Goal: Task Accomplishment & Management: Complete application form

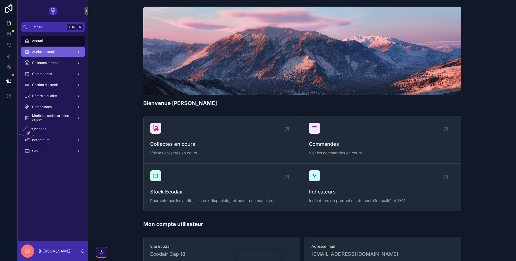
click at [43, 51] on span "Audits et stock" at bounding box center [43, 52] width 23 height 4
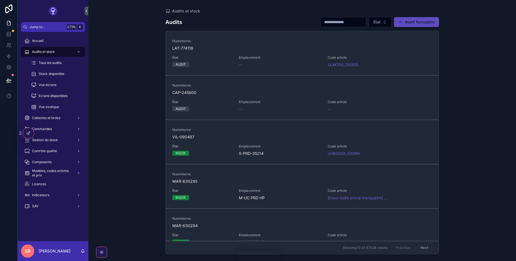
click at [402, 18] on button "Audit formulaire" at bounding box center [416, 22] width 45 height 10
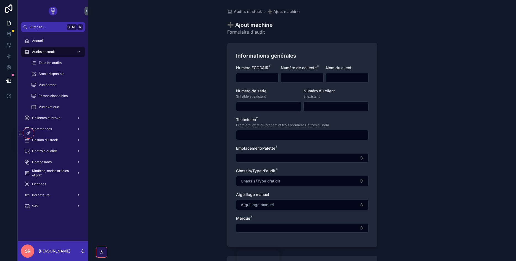
click at [257, 77] on input "scrollable content" at bounding box center [257, 78] width 42 height 8
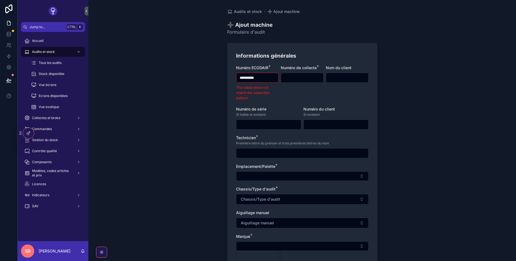
click at [248, 76] on input "**********" at bounding box center [257, 78] width 42 height 8
drag, startPoint x: 248, startPoint y: 76, endPoint x: 238, endPoint y: 77, distance: 9.7
click at [238, 77] on input "**********" at bounding box center [257, 78] width 42 height 8
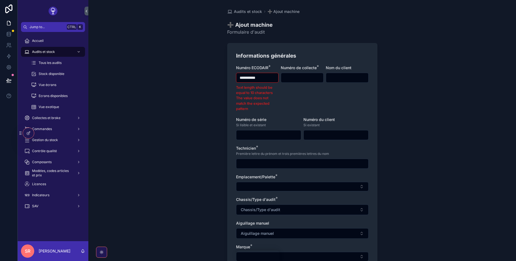
click at [274, 76] on input "**********" at bounding box center [257, 78] width 42 height 8
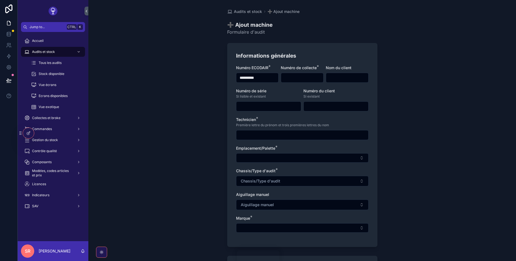
type input "**********"
click at [294, 77] on input "scrollable content" at bounding box center [302, 78] width 42 height 8
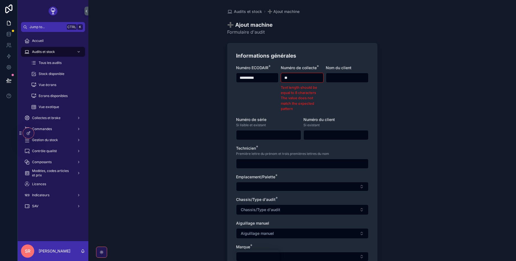
type input "*"
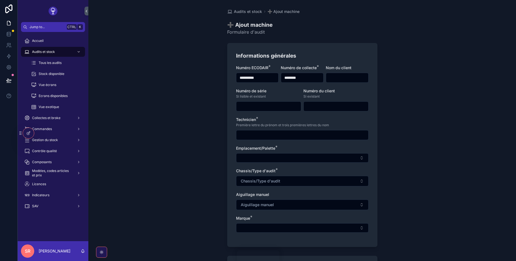
drag, startPoint x: 310, startPoint y: 78, endPoint x: 293, endPoint y: 78, distance: 17.1
click at [293, 78] on input "********" at bounding box center [302, 78] width 42 height 8
type input "********"
click at [258, 136] on input "scrollable content" at bounding box center [302, 135] width 132 height 8
type input "****"
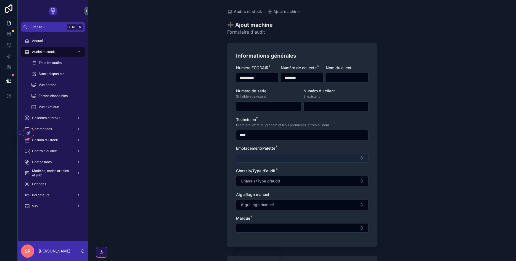
click at [254, 158] on button "Select Button" at bounding box center [302, 158] width 133 height 9
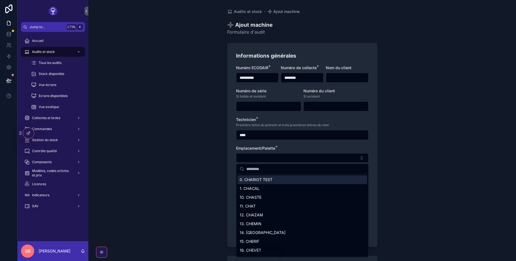
click at [262, 181] on span "0. CHARIOT TEST" at bounding box center [256, 180] width 33 height 6
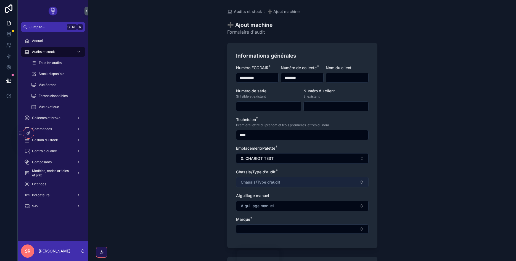
click at [266, 179] on button "Chassis/Type d'audit" at bounding box center [302, 182] width 133 height 10
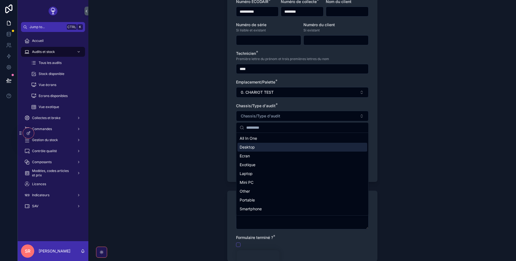
click at [266, 147] on div "Desktop" at bounding box center [302, 147] width 130 height 9
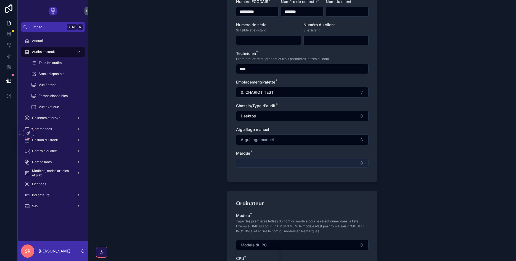
click at [269, 160] on button "Select Button" at bounding box center [302, 162] width 133 height 9
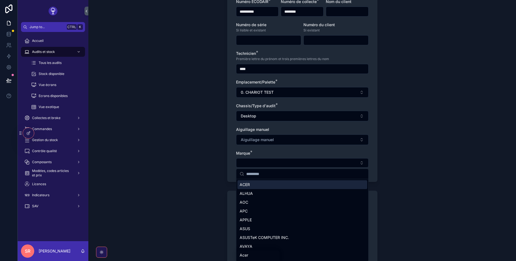
click at [267, 184] on div "ACER" at bounding box center [302, 185] width 130 height 9
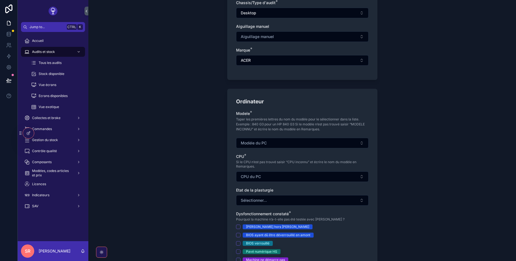
scroll to position [232, 0]
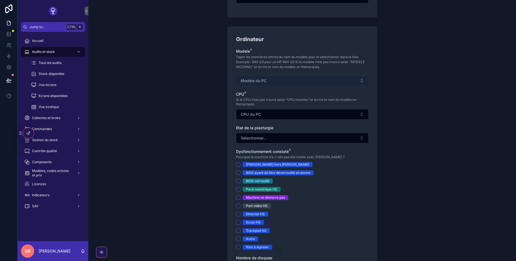
click at [272, 80] on button "Modèle du PC" at bounding box center [302, 81] width 133 height 10
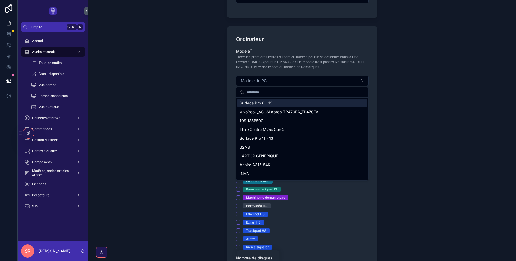
click at [274, 104] on div "Surface Pro 8 - 13" at bounding box center [302, 103] width 130 height 9
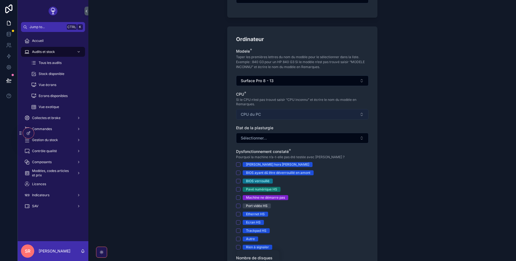
click at [269, 112] on button "CPU du PC" at bounding box center [302, 114] width 133 height 10
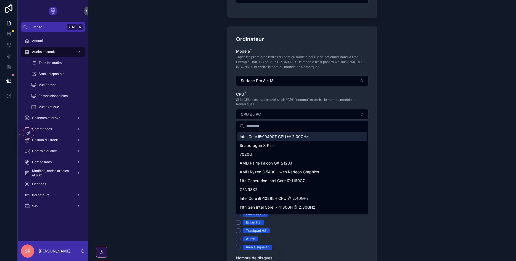
click at [265, 134] on div "Intel Core i5-10400T CPU @ 2.00GHz" at bounding box center [302, 137] width 130 height 9
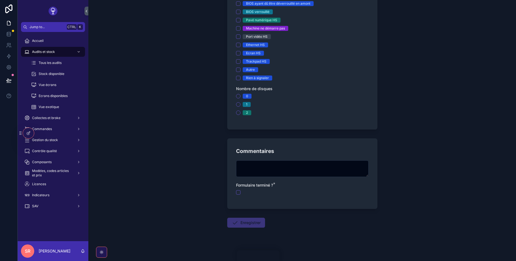
scroll to position [403, 0]
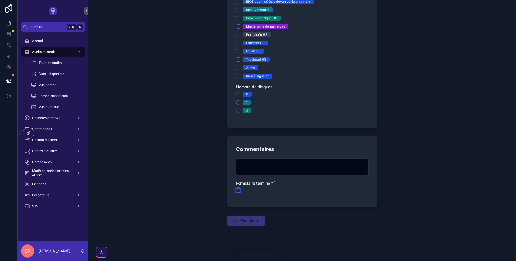
click at [239, 190] on button "scrollable content" at bounding box center [238, 191] width 4 height 4
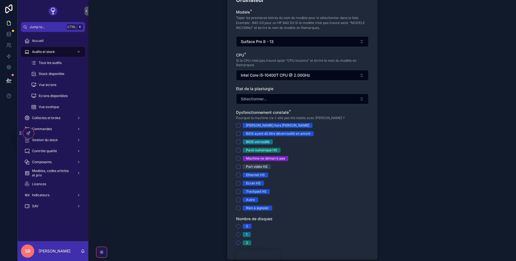
scroll to position [271, 0]
click at [239, 207] on button "Rien à signaler" at bounding box center [238, 209] width 4 height 4
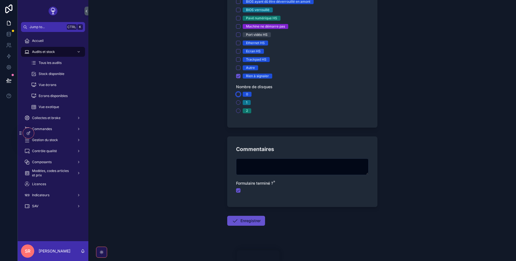
click at [239, 95] on button "0" at bounding box center [238, 94] width 4 height 4
click at [248, 221] on button "Enregistrer" at bounding box center [246, 221] width 38 height 10
click at [249, 222] on button "Enregistrer" at bounding box center [246, 221] width 38 height 10
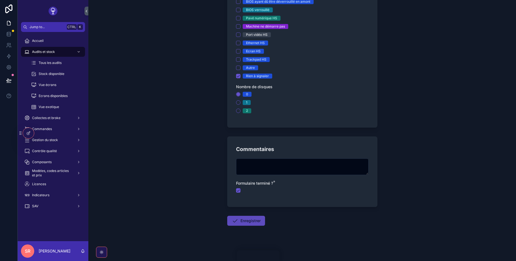
click at [249, 222] on button "Enregistrer" at bounding box center [246, 221] width 38 height 10
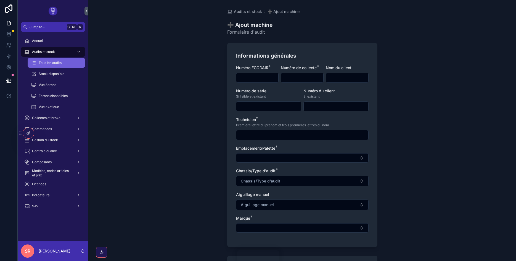
click at [35, 61] on icon "scrollable content" at bounding box center [34, 63] width 6 height 6
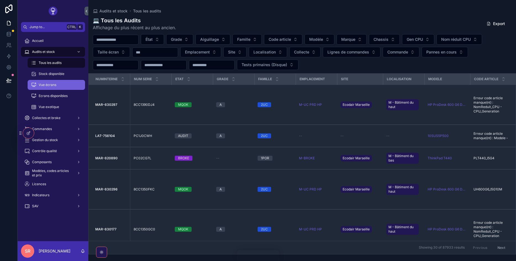
click at [61, 86] on div "Vue écrans" at bounding box center [56, 85] width 51 height 9
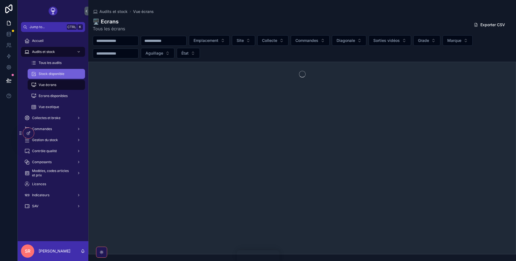
click at [59, 79] on link "Stock disponible" at bounding box center [56, 74] width 57 height 10
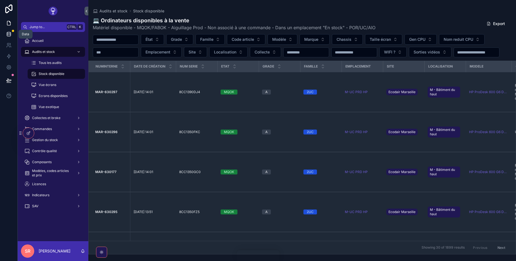
click at [5, 31] on link at bounding box center [8, 34] width 17 height 11
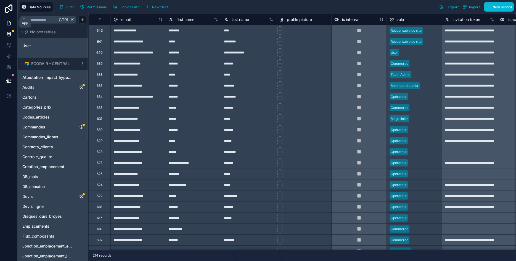
click at [10, 20] on icon at bounding box center [9, 23] width 6 height 6
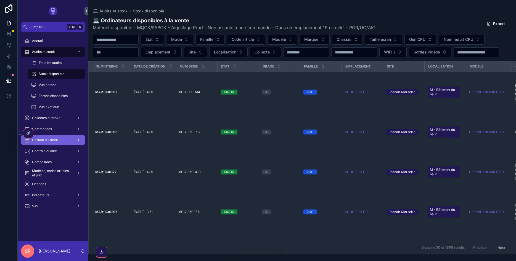
click at [50, 139] on span "Gestion du stock" at bounding box center [45, 140] width 26 height 4
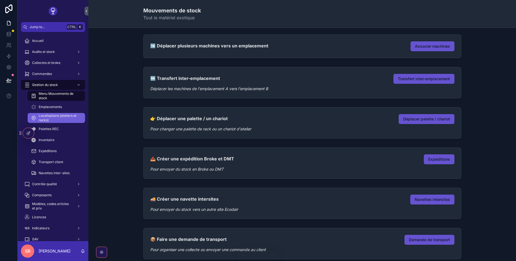
click at [52, 117] on span "Localisations (ateliers et racks)" at bounding box center [59, 118] width 41 height 9
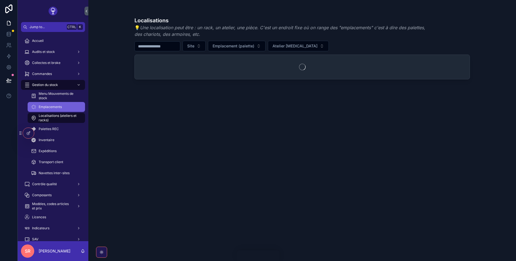
click at [54, 105] on div "Emplacements" at bounding box center [56, 107] width 51 height 9
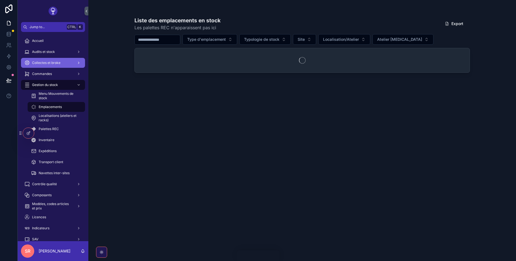
click at [62, 63] on div "Collectes et broke" at bounding box center [52, 63] width 57 height 9
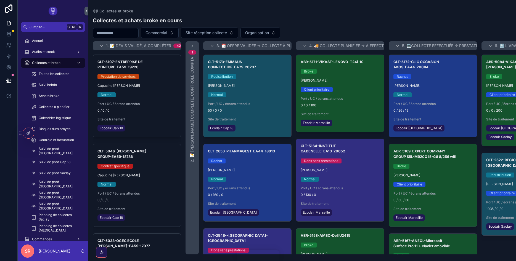
click at [472, 10] on div "Collectes et broke" at bounding box center [302, 11] width 419 height 4
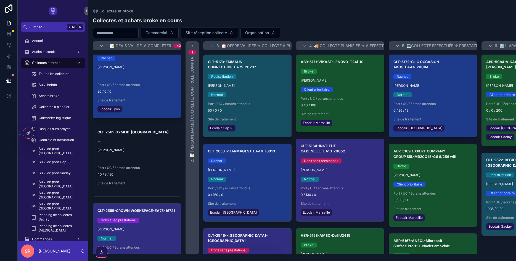
scroll to position [828, 0]
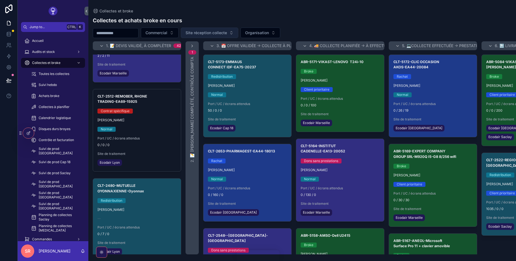
click at [219, 32] on span "Site réception collecte" at bounding box center [206, 33] width 41 height 6
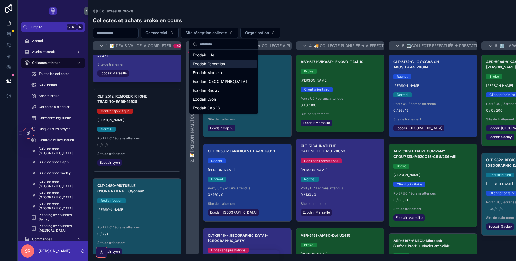
click at [219, 66] on span "Ecodair Formation" at bounding box center [209, 64] width 32 height 6
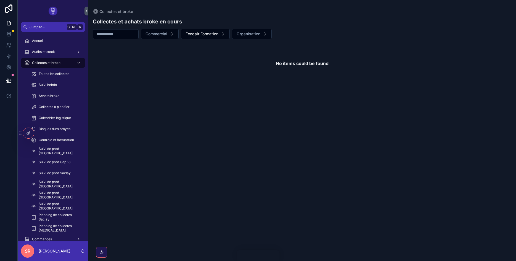
click at [136, 35] on input "scrollable content" at bounding box center [115, 34] width 45 height 8
click at [13, 34] on link at bounding box center [8, 34] width 17 height 11
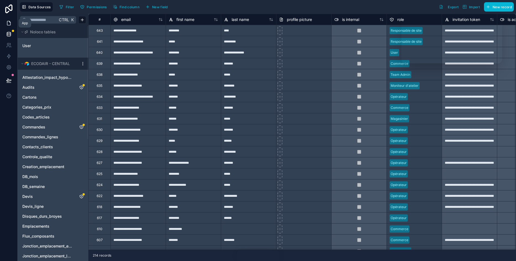
click at [12, 21] on link at bounding box center [8, 23] width 17 height 11
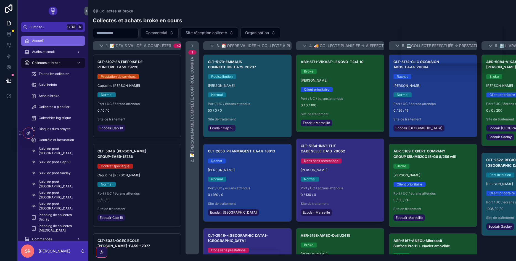
click at [38, 41] on span "Accueil" at bounding box center [38, 41] width 12 height 4
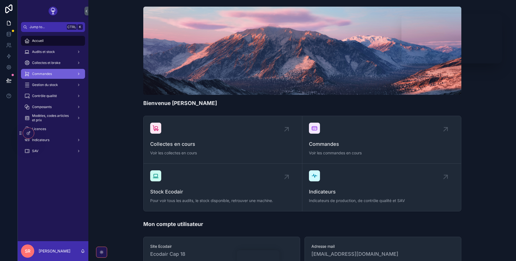
click at [45, 71] on div "Commandes" at bounding box center [52, 74] width 57 height 9
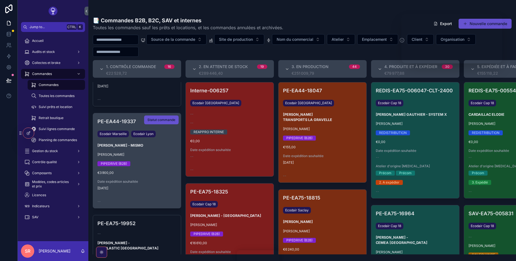
scroll to position [298, 0]
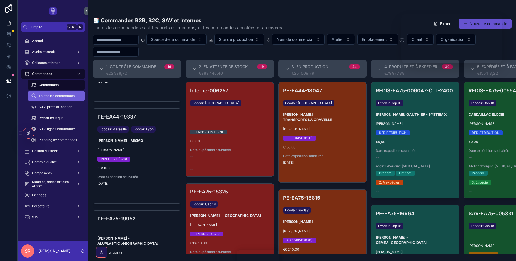
click at [50, 96] on span "Toutes les commandes" at bounding box center [57, 96] width 36 height 4
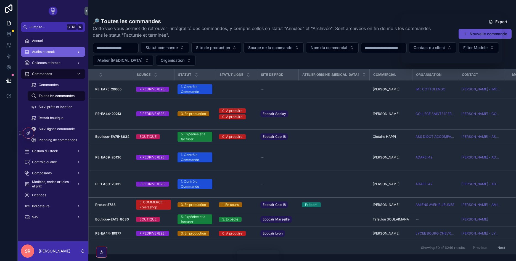
click at [47, 47] on link "Audits et stock" at bounding box center [53, 52] width 64 height 10
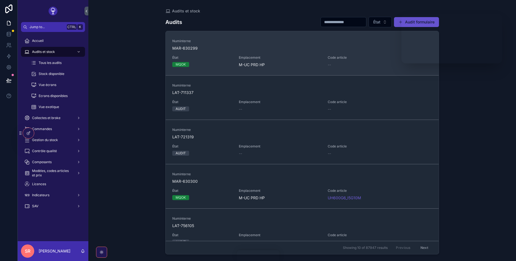
click at [218, 50] on span "MAR-630299" at bounding box center [302, 49] width 260 height 6
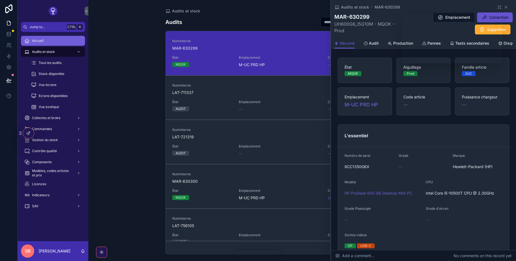
click at [39, 41] on span "Accueil" at bounding box center [38, 41] width 12 height 4
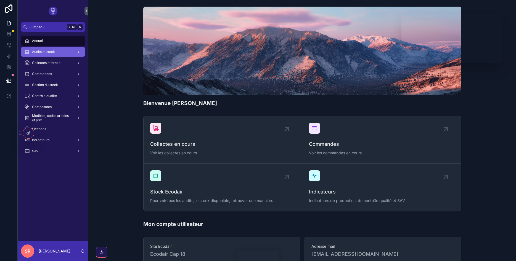
click at [57, 49] on div "Audits et stock" at bounding box center [52, 51] width 57 height 9
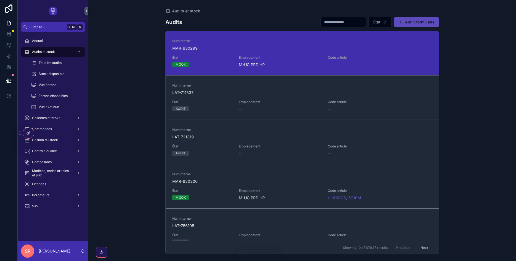
click at [412, 20] on button "Audit formulaire" at bounding box center [416, 22] width 45 height 10
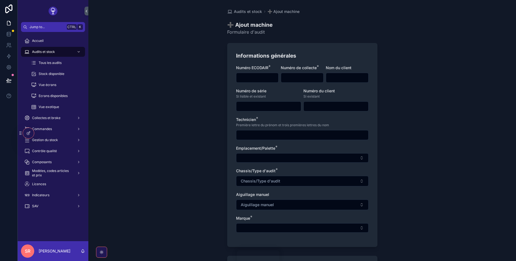
click at [254, 78] on input "scrollable content" at bounding box center [257, 78] width 42 height 8
type input "**********"
click at [285, 80] on input "scrollable content" at bounding box center [302, 78] width 42 height 8
type input "********"
click at [273, 131] on div "scrollable content" at bounding box center [302, 135] width 133 height 10
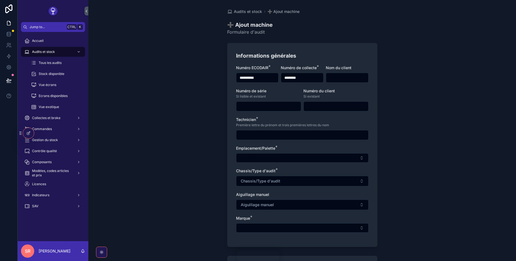
click at [271, 134] on input "scrollable content" at bounding box center [302, 135] width 132 height 8
type input "****"
click at [261, 156] on button "Select Button" at bounding box center [302, 158] width 133 height 9
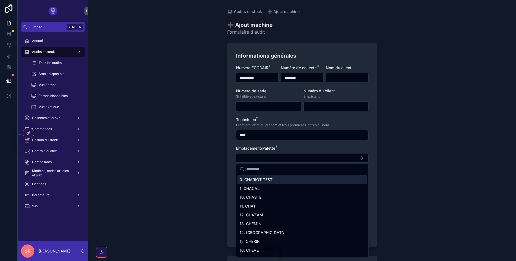
click at [260, 178] on span "0. CHARIOT TEST" at bounding box center [256, 180] width 33 height 6
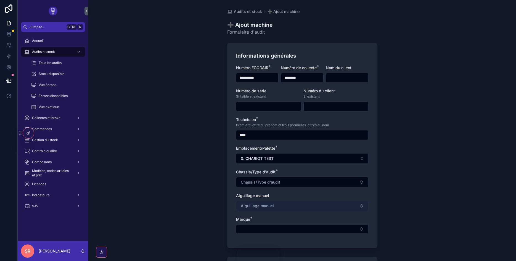
scroll to position [33, 0]
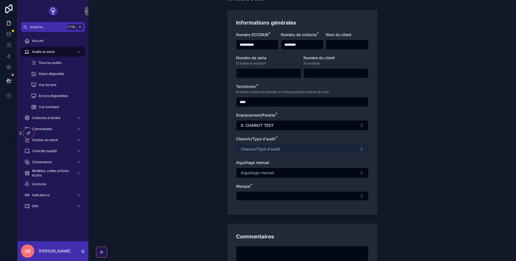
click at [261, 151] on span "Chassis/Type d'audit" at bounding box center [260, 150] width 39 height 6
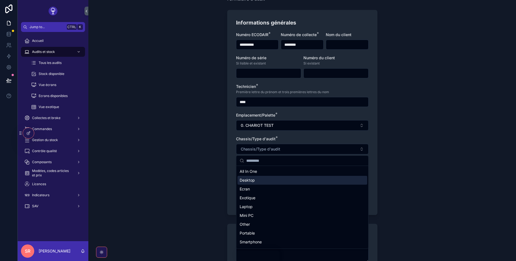
click at [252, 179] on span "Desktop" at bounding box center [247, 181] width 15 height 6
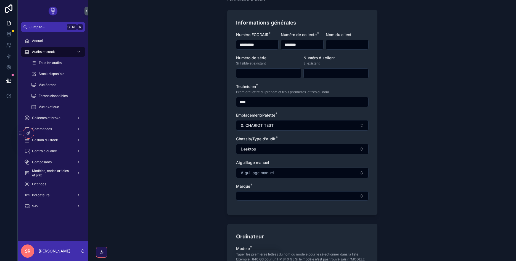
scroll to position [66, 0]
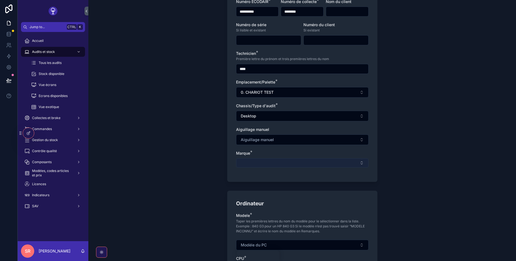
click at [255, 162] on button "Select Button" at bounding box center [302, 162] width 133 height 9
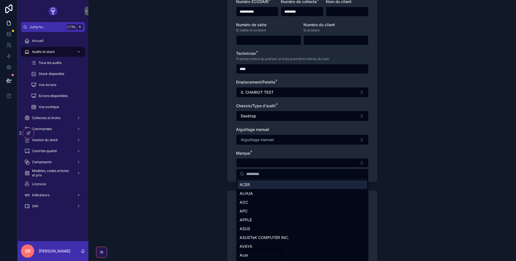
click at [250, 189] on div "ACER" at bounding box center [302, 185] width 130 height 9
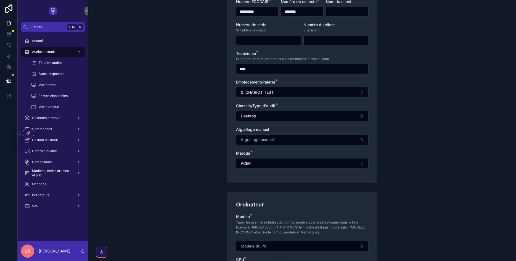
scroll to position [199, 0]
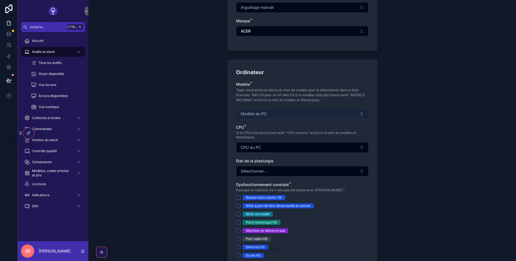
click at [263, 117] on span "Modèle du PC" at bounding box center [254, 114] width 26 height 6
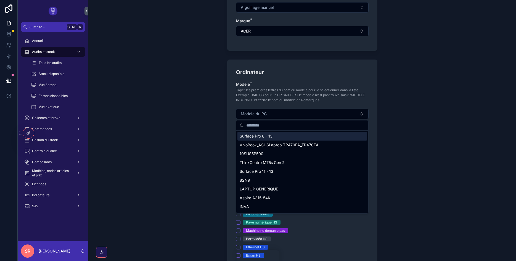
click at [256, 135] on span "Surface Pro 8 - 13" at bounding box center [256, 137] width 33 height 6
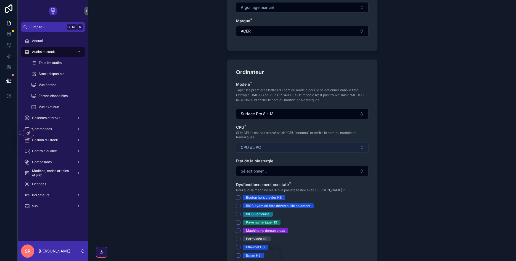
click at [254, 146] on span "CPU du PC" at bounding box center [251, 148] width 20 height 6
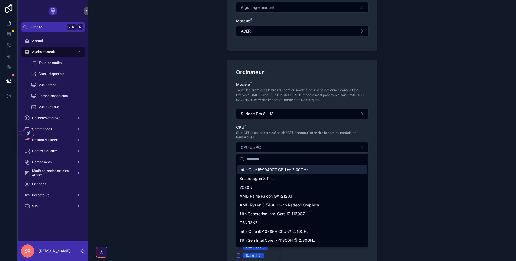
click at [253, 171] on span "Intel Core i5-10400T CPU @ 2.00GHz" at bounding box center [274, 170] width 69 height 6
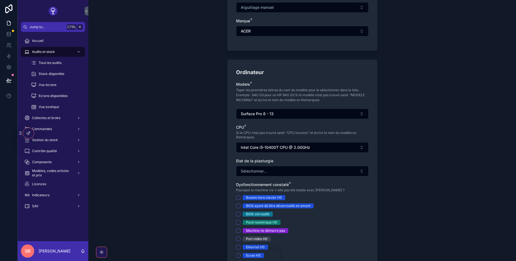
click at [253, 171] on span "Sélectionner…" at bounding box center [254, 172] width 26 height 6
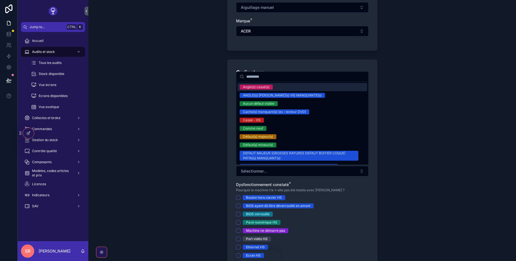
click at [253, 171] on span "Sélectionner…" at bounding box center [254, 172] width 26 height 6
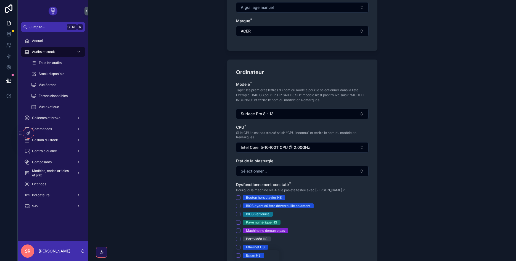
scroll to position [265, 0]
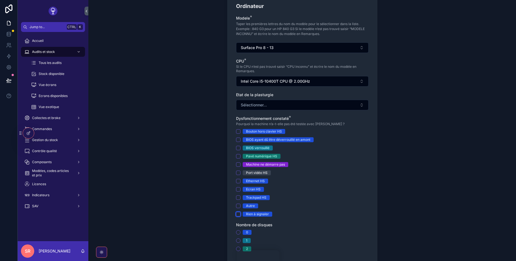
click at [239, 212] on button "Rien à signaler" at bounding box center [238, 214] width 4 height 4
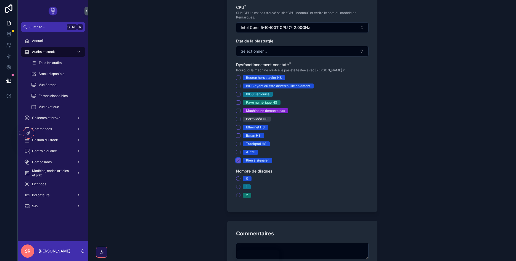
scroll to position [364, 0]
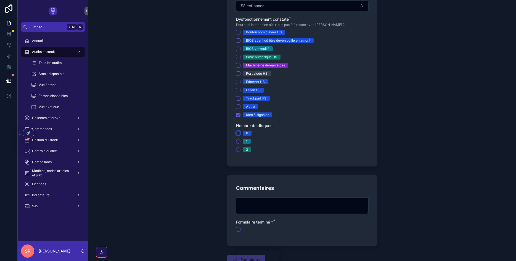
click at [237, 133] on button "0" at bounding box center [238, 133] width 4 height 4
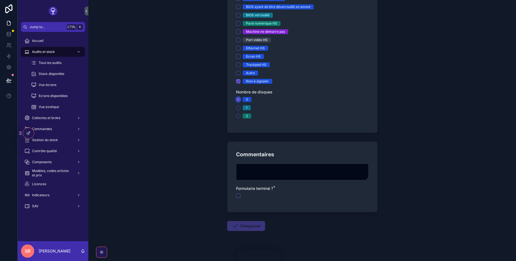
scroll to position [403, 0]
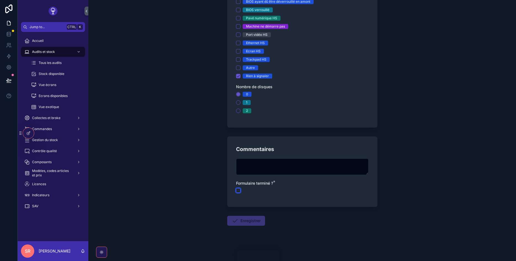
click at [239, 189] on button "scrollable content" at bounding box center [238, 191] width 4 height 4
click at [240, 219] on button "Enregistrer" at bounding box center [246, 221] width 38 height 10
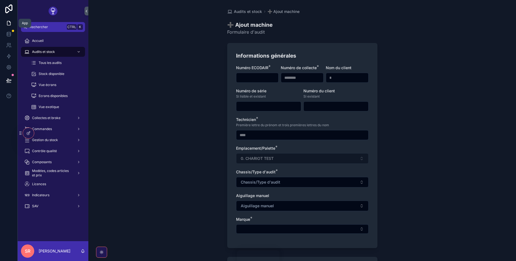
click at [11, 24] on icon at bounding box center [9, 23] width 6 height 6
click at [47, 64] on span "Tous les audits" at bounding box center [50, 63] width 23 height 4
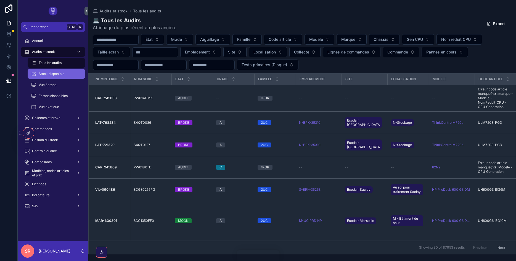
click at [53, 70] on div "Stock disponible" at bounding box center [56, 74] width 51 height 9
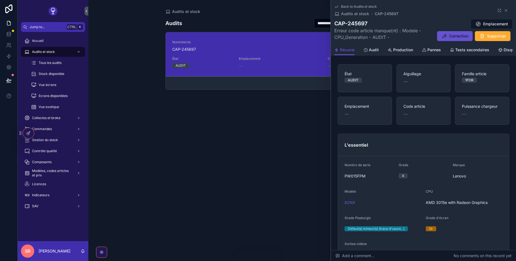
drag, startPoint x: 327, startPoint y: 22, endPoint x: 298, endPoint y: 23, distance: 29.8
click at [310, 23] on div "**********" at bounding box center [374, 23] width 129 height 11
drag, startPoint x: 370, startPoint y: 23, endPoint x: 331, endPoint y: 24, distance: 38.7
click at [334, 24] on h1 "CAP-245697" at bounding box center [381, 24] width 95 height 8
copy h1 "CAP-245697"
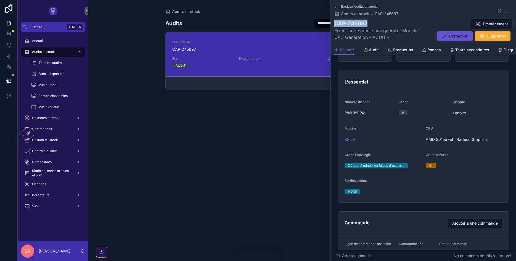
scroll to position [33, 0]
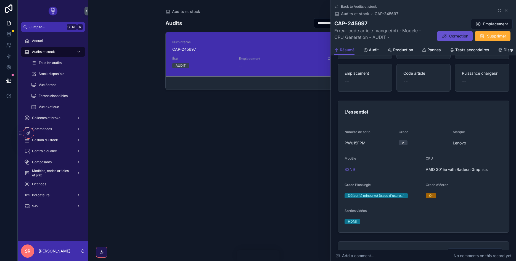
click at [250, 39] on link "Numinterne CAP-245697 État AUDIT Emplacement -- Code article --" at bounding box center [302, 54] width 273 height 44
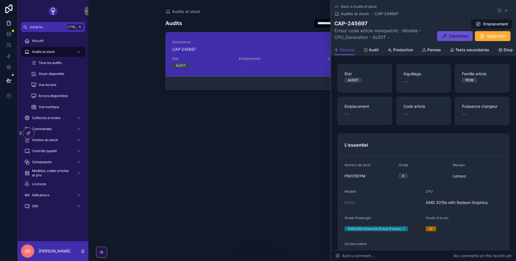
click at [385, 36] on span "Erreur code article manque(nt) : Modele - CPU_Generation - AUDIT -" at bounding box center [381, 33] width 95 height 13
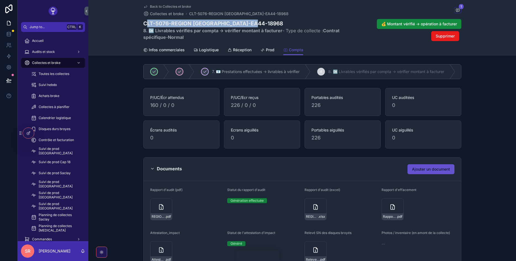
drag, startPoint x: 271, startPoint y: 23, endPoint x: 146, endPoint y: 23, distance: 125.3
click at [146, 23] on h1 "CLT-5076-REGION [GEOGRAPHIC_DATA]-EA44-18968" at bounding box center [248, 24] width 210 height 8
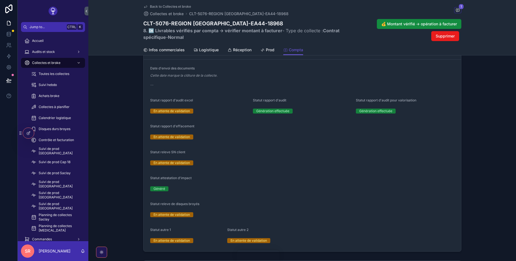
scroll to position [762, 0]
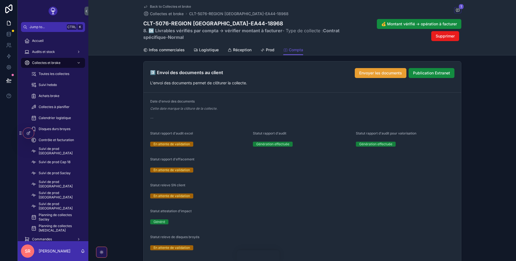
click at [389, 72] on span "Envoyer les documents" at bounding box center [380, 73] width 43 height 6
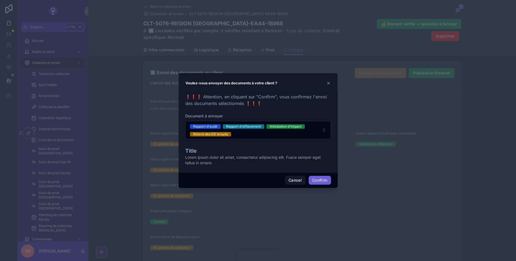
click at [321, 179] on button "Confirm" at bounding box center [320, 180] width 22 height 9
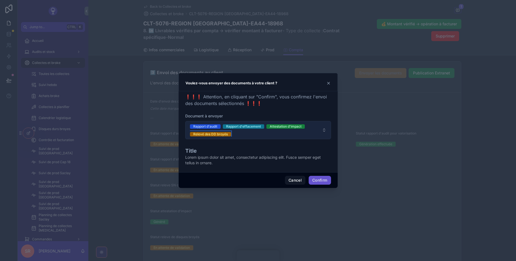
click at [215, 134] on div "Relevé des DD broyés" at bounding box center [210, 134] width 35 height 4
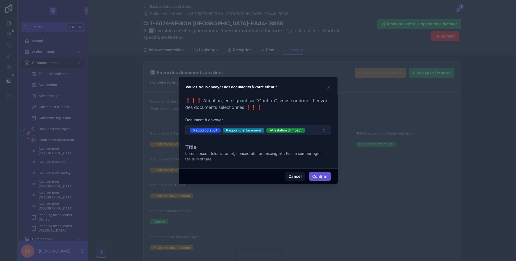
click at [311, 132] on button "Rapport d'audit Rapport d'effacement Attestation d'impact" at bounding box center [258, 130] width 146 height 10
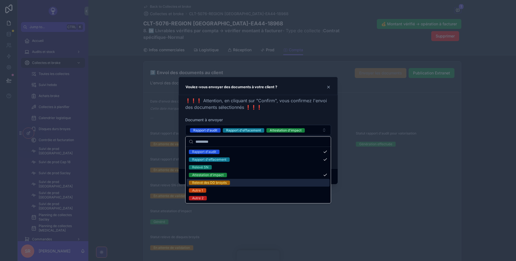
click at [221, 182] on div "Relevé des DD broyés" at bounding box center [209, 183] width 35 height 4
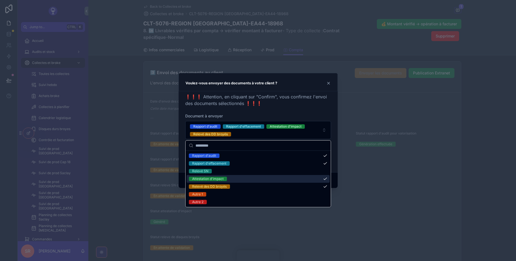
click at [386, 174] on div at bounding box center [258, 130] width 516 height 261
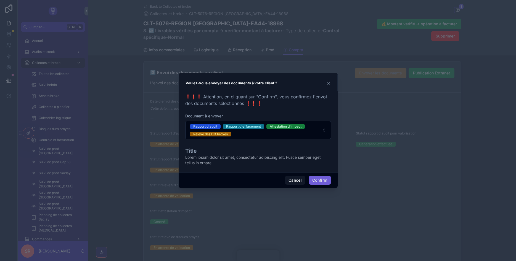
click at [322, 180] on button "Confirm" at bounding box center [320, 180] width 22 height 9
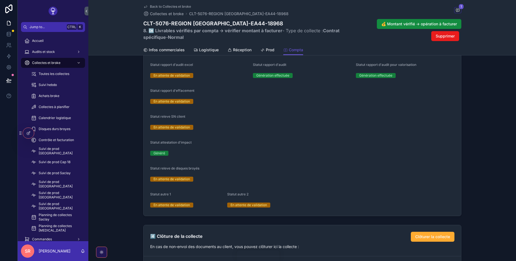
scroll to position [861, 0]
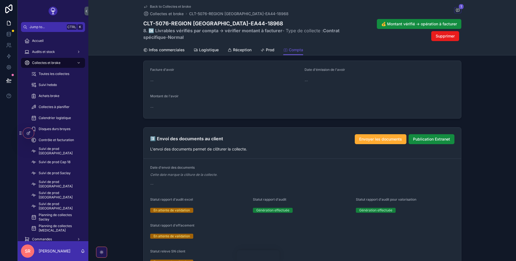
scroll to position [795, 0]
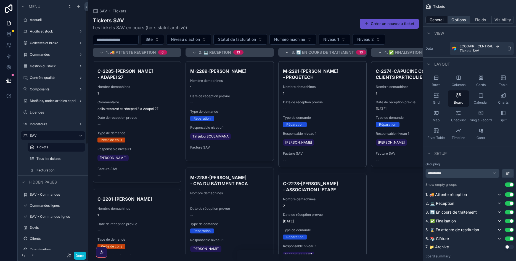
scroll to position [14, 0]
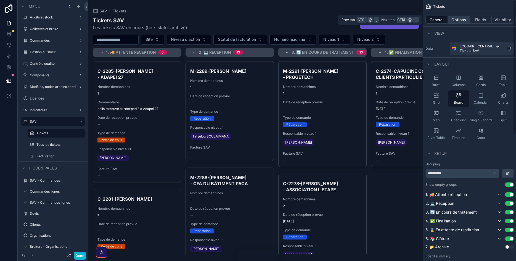
click at [460, 19] on button "Options" at bounding box center [459, 20] width 22 height 8
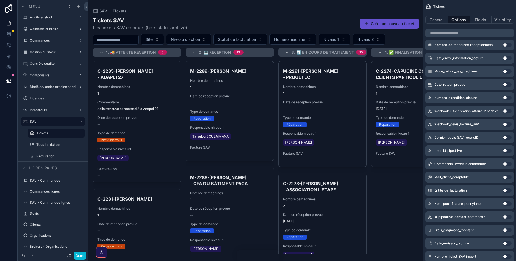
scroll to position [944, 0]
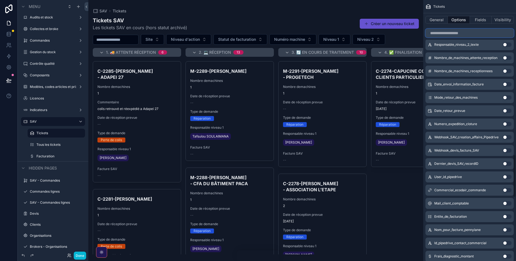
click at [455, 32] on input "scrollable content" at bounding box center [469, 33] width 88 height 9
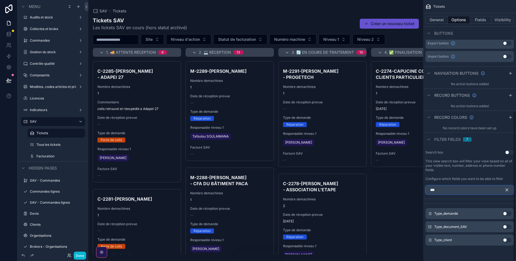
type input "***"
click at [505, 213] on button "Use setting" at bounding box center [507, 214] width 9 height 4
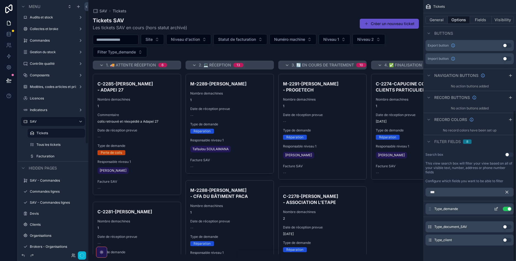
click at [497, 209] on icon "scrollable content" at bounding box center [496, 209] width 4 height 4
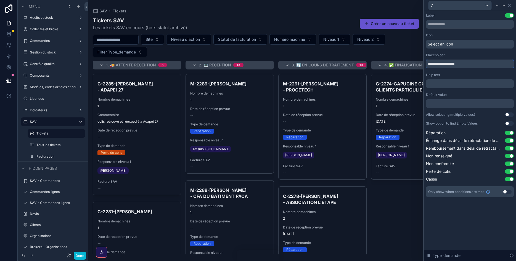
drag, startPoint x: 439, startPoint y: 63, endPoint x: 401, endPoint y: 64, distance: 38.4
click at [426, 64] on input "**********" at bounding box center [470, 64] width 88 height 9
click at [440, 64] on input "**********" at bounding box center [470, 64] width 88 height 9
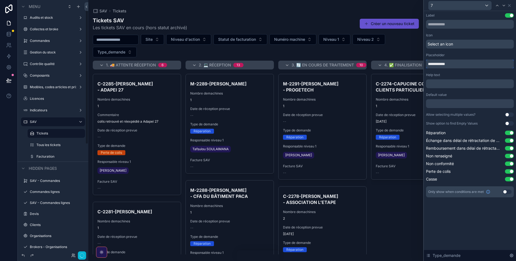
scroll to position [14, 0]
click at [438, 65] on input "**********" at bounding box center [470, 64] width 88 height 9
type input "**********"
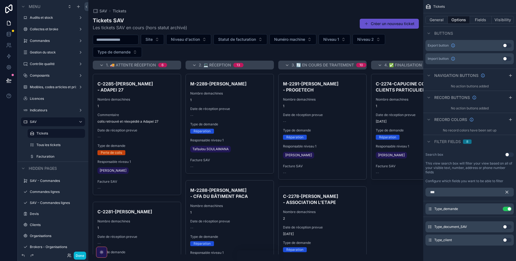
click at [507, 190] on button "scrollable content" at bounding box center [508, 192] width 9 height 9
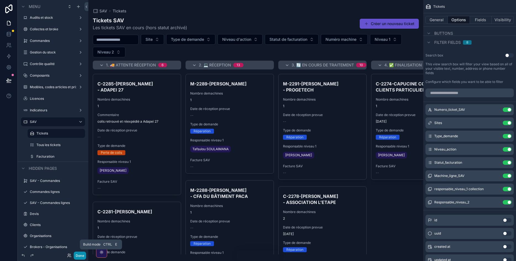
click at [82, 254] on button "Done" at bounding box center [80, 256] width 12 height 8
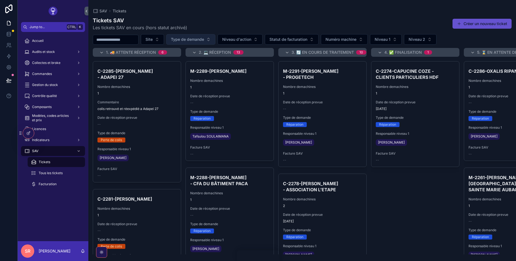
click at [201, 39] on span "Type de demande" at bounding box center [187, 40] width 33 height 6
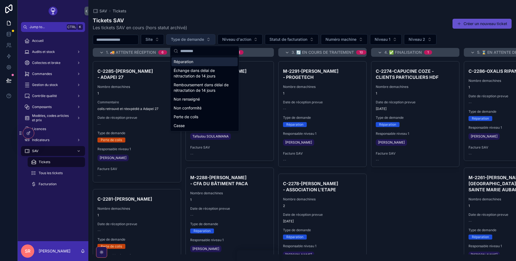
click at [201, 39] on span "Type de demande" at bounding box center [187, 40] width 33 height 6
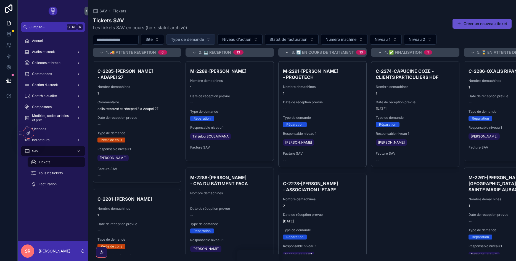
click at [201, 39] on span "Type de demande" at bounding box center [187, 40] width 33 height 6
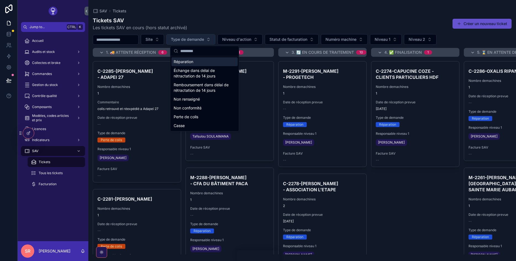
click at [201, 39] on span "Type de demande" at bounding box center [187, 40] width 33 height 6
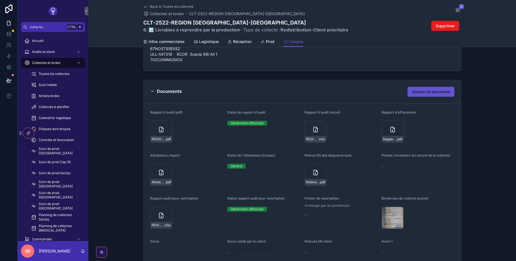
scroll to position [1392, 0]
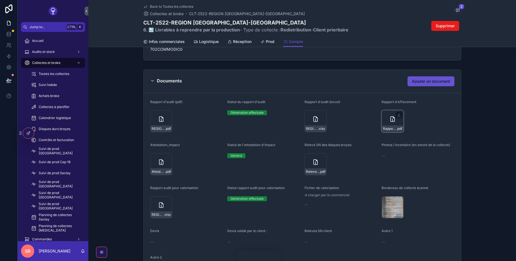
click at [389, 118] on div "Rapport_effacement_2522 .pdf" at bounding box center [393, 121] width 22 height 22
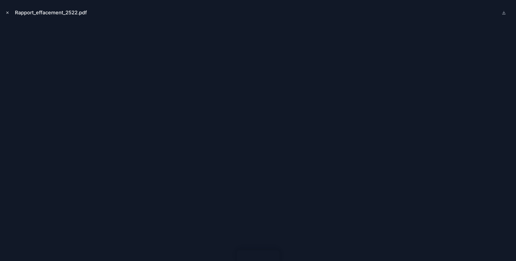
click at [5, 10] on button "Close modal" at bounding box center [7, 13] width 6 height 6
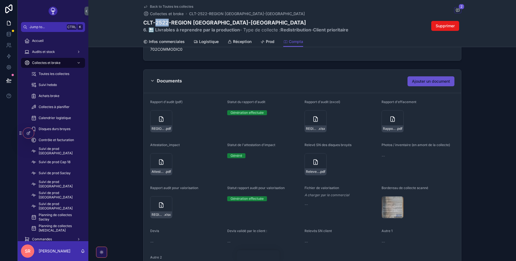
drag, startPoint x: 155, startPoint y: 22, endPoint x: 168, endPoint y: 25, distance: 13.0
click at [168, 25] on h1 "CLT-2522-REGION [GEOGRAPHIC_DATA]-[GEOGRAPHIC_DATA]" at bounding box center [245, 23] width 205 height 8
copy h1 "2522"
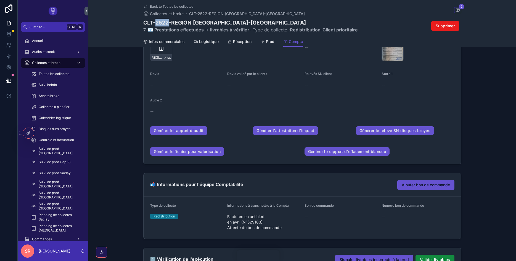
scroll to position [298, 0]
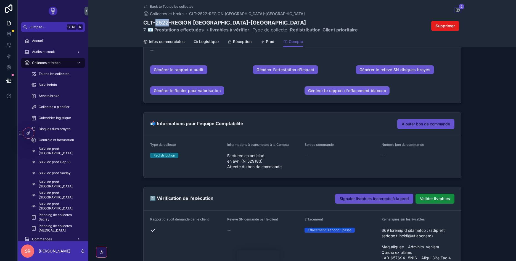
click at [334, 92] on link "Générer le rapport d'effacement blancco" at bounding box center [347, 90] width 85 height 9
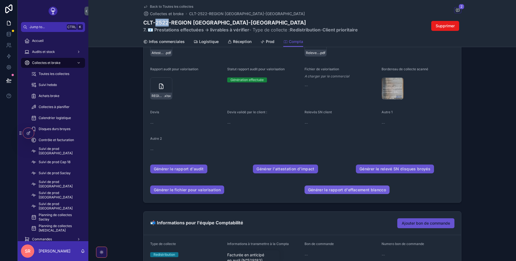
scroll to position [33, 0]
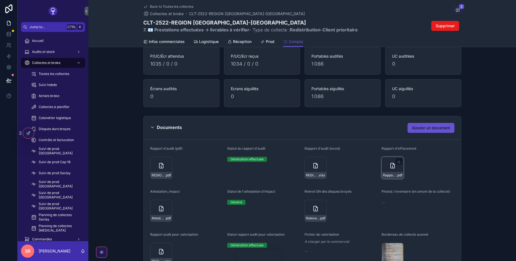
click at [388, 160] on div "Rapport_effacement_2522 .pdf" at bounding box center [393, 168] width 22 height 22
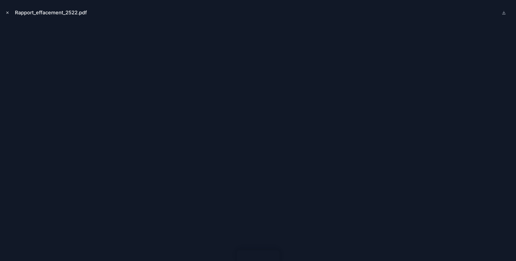
click at [7, 15] on button "Close modal" at bounding box center [7, 13] width 6 height 6
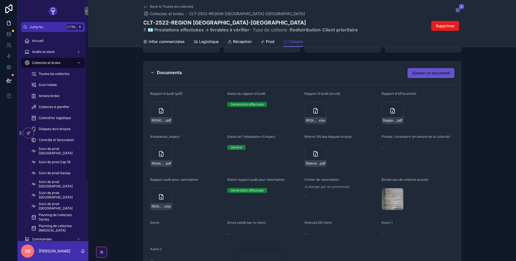
scroll to position [99, 0]
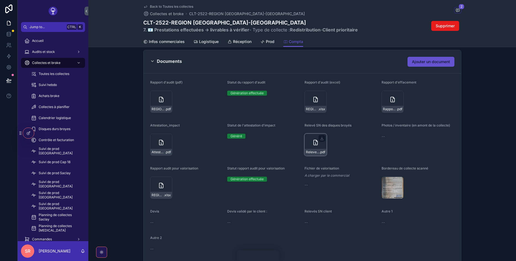
click at [314, 144] on icon "scrollable content" at bounding box center [316, 142] width 4 height 5
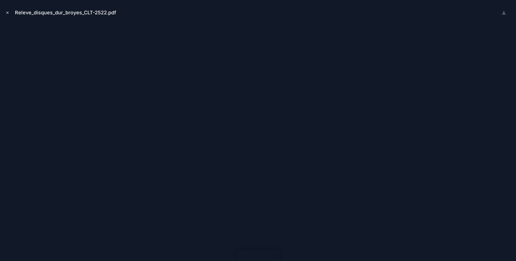
click at [8, 11] on icon "Close modal" at bounding box center [8, 13] width 4 height 4
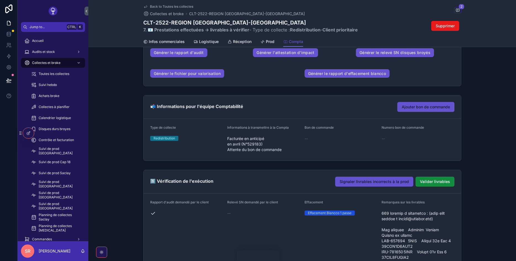
scroll to position [331, 0]
